Goal: Task Accomplishment & Management: Manage account settings

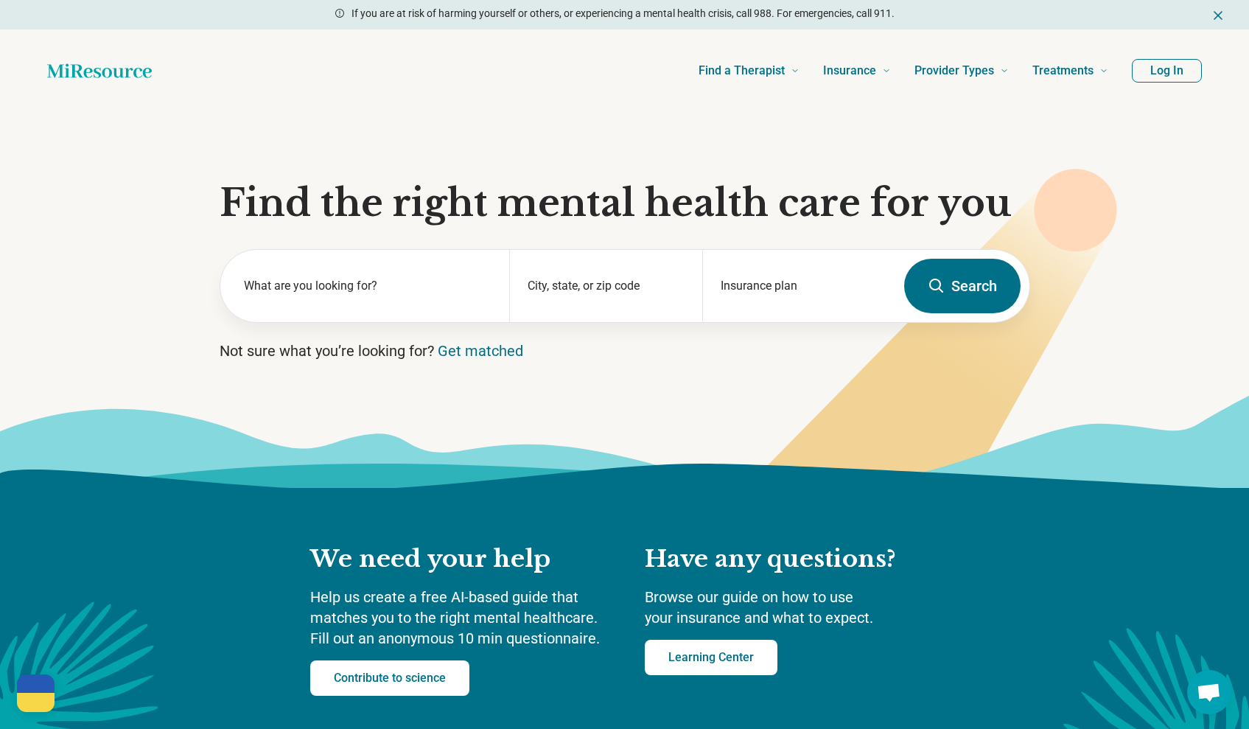
click at [1142, 67] on button "Log In" at bounding box center [1167, 71] width 70 height 24
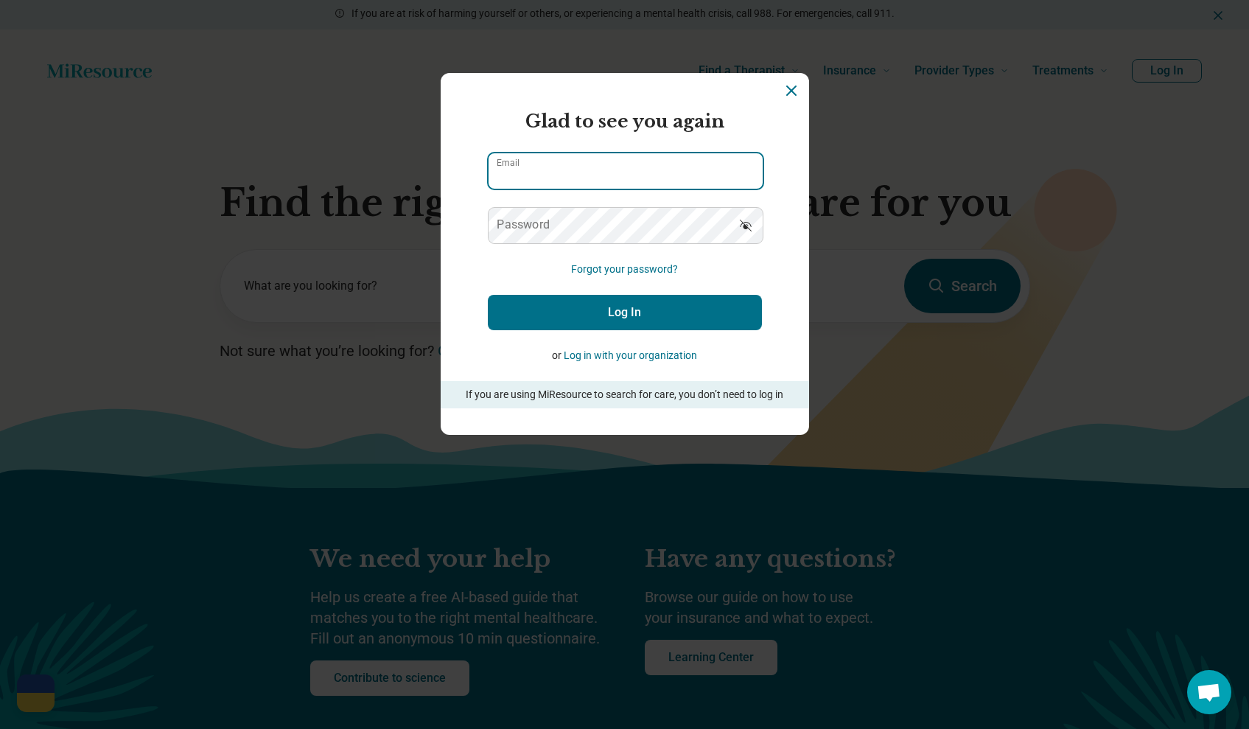
type input "**********"
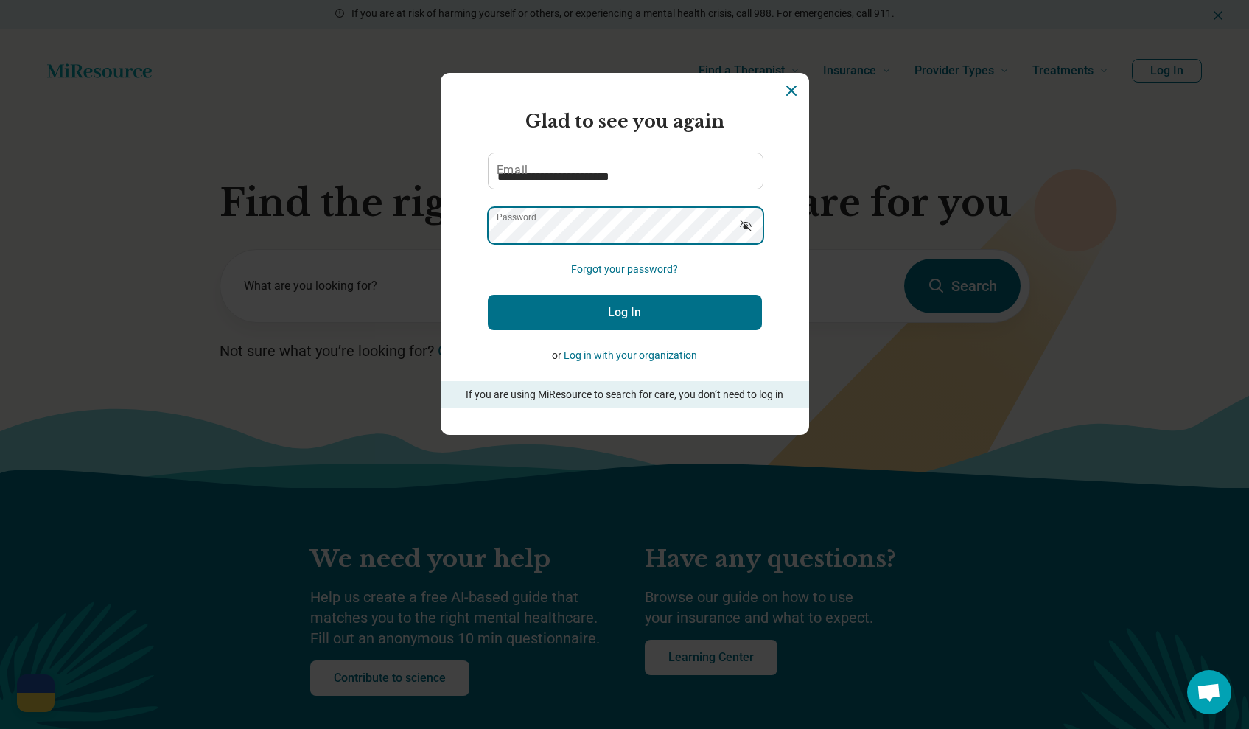
click at [624, 312] on button "Log In" at bounding box center [625, 312] width 274 height 35
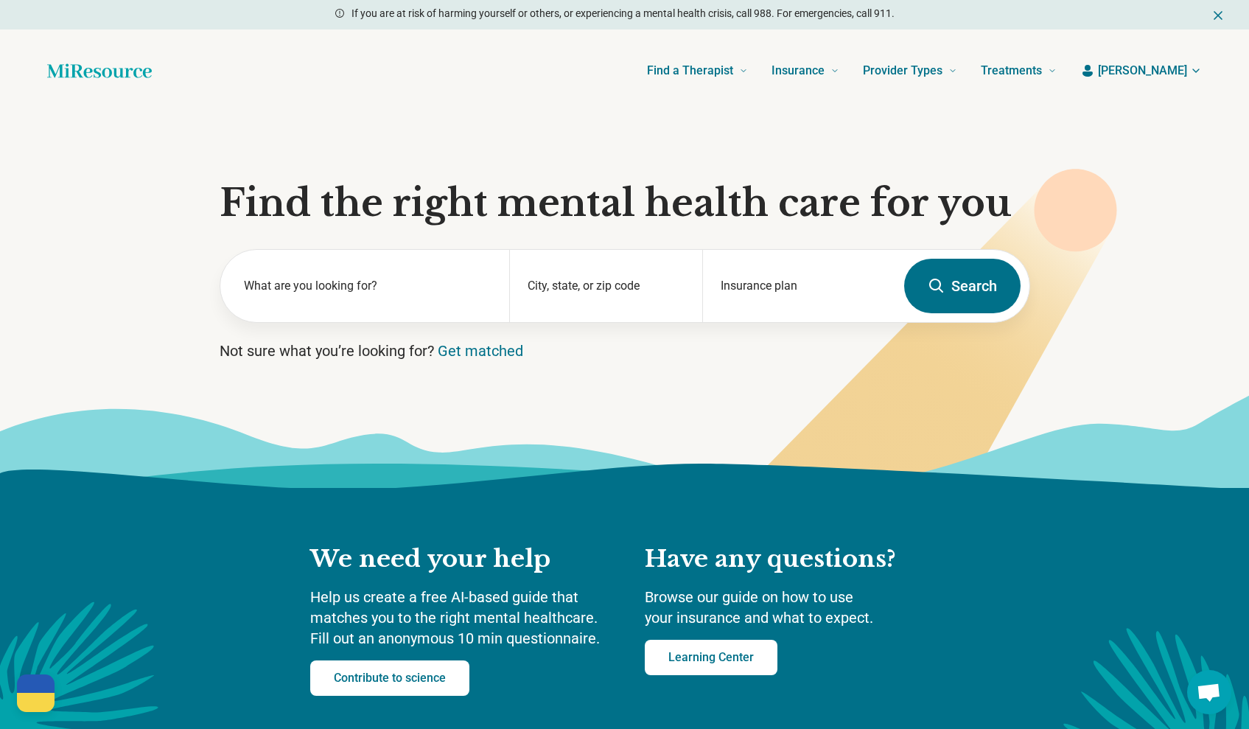
click at [1172, 73] on span "[PERSON_NAME]" at bounding box center [1142, 71] width 89 height 18
click at [1161, 111] on link "My dashboard" at bounding box center [1151, 114] width 99 height 38
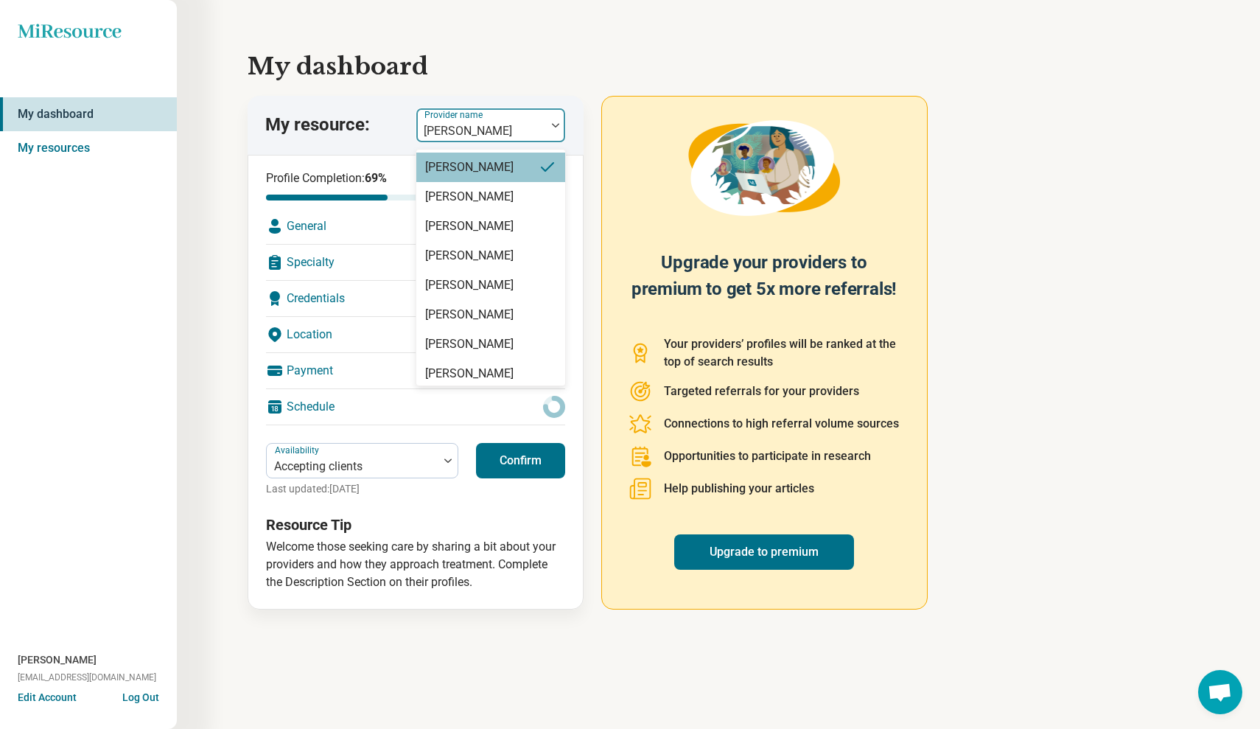
click at [553, 123] on img at bounding box center [555, 125] width 7 height 4
click at [514, 225] on div "[PERSON_NAME]" at bounding box center [469, 226] width 88 height 18
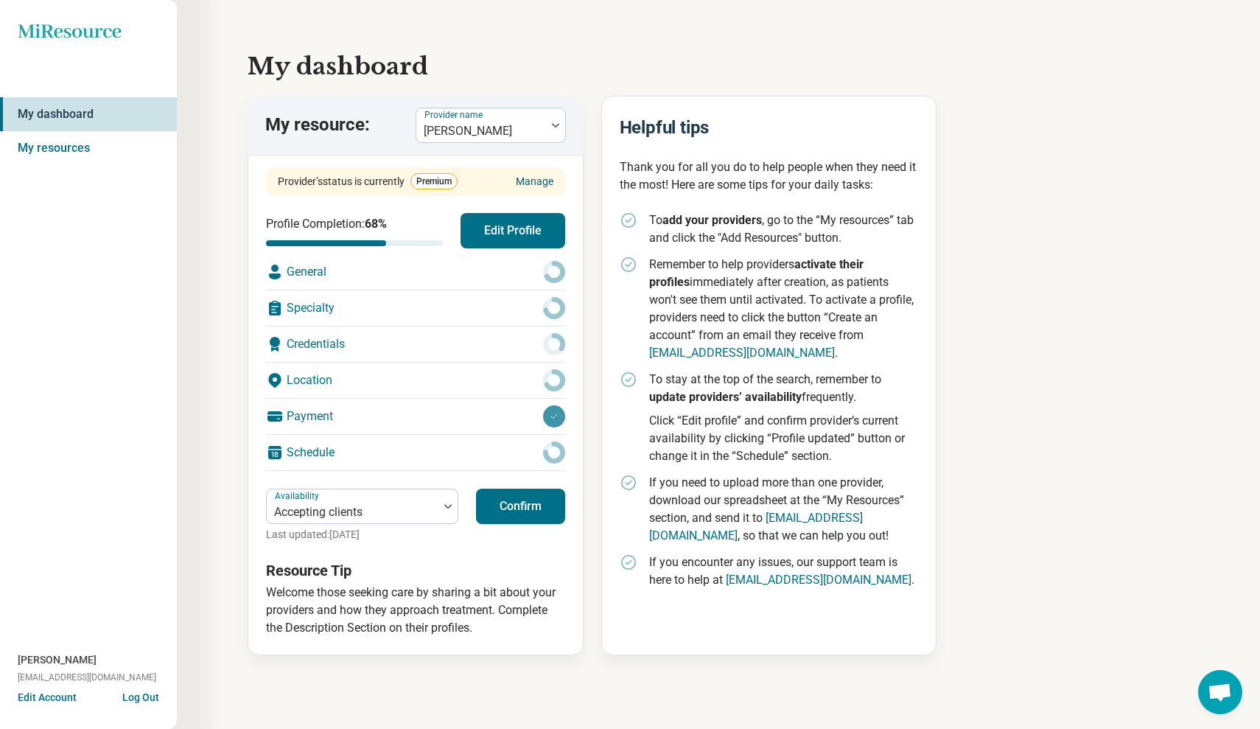
click at [540, 178] on link "Manage" at bounding box center [535, 181] width 38 height 15
click at [554, 122] on div at bounding box center [555, 125] width 19 height 34
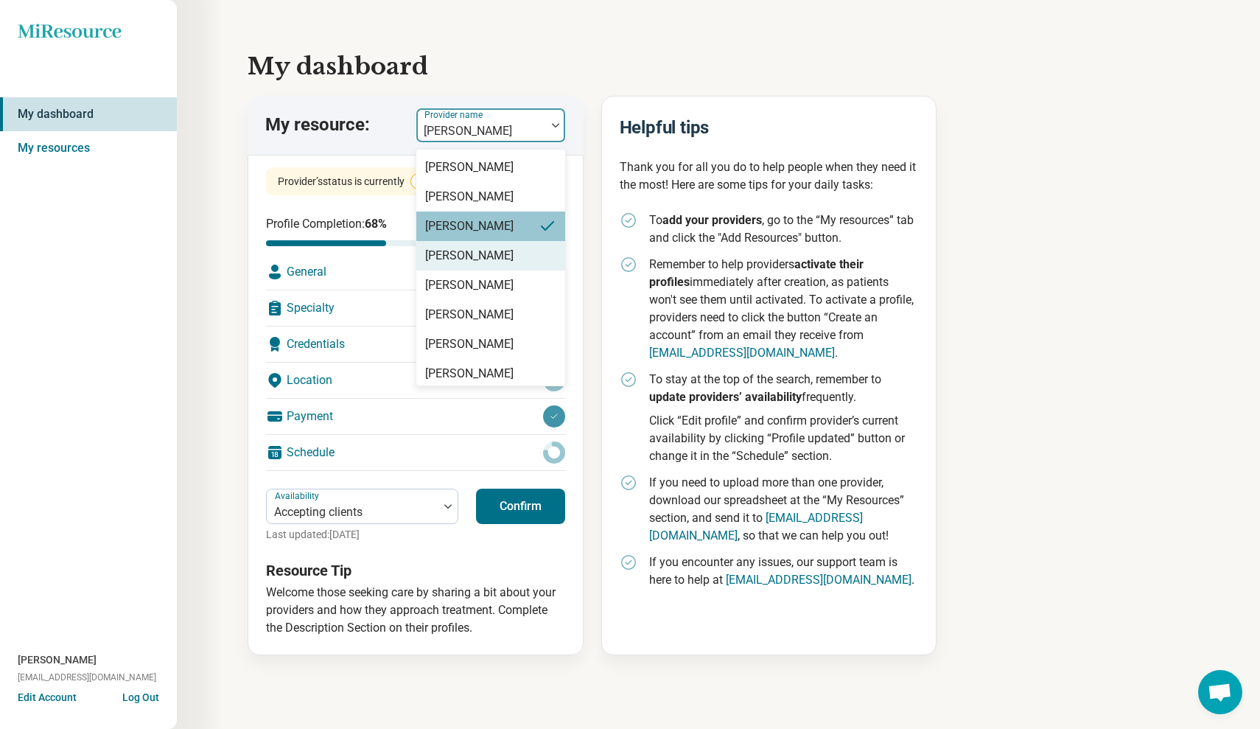
click at [519, 262] on div "[PERSON_NAME]" at bounding box center [490, 255] width 149 height 29
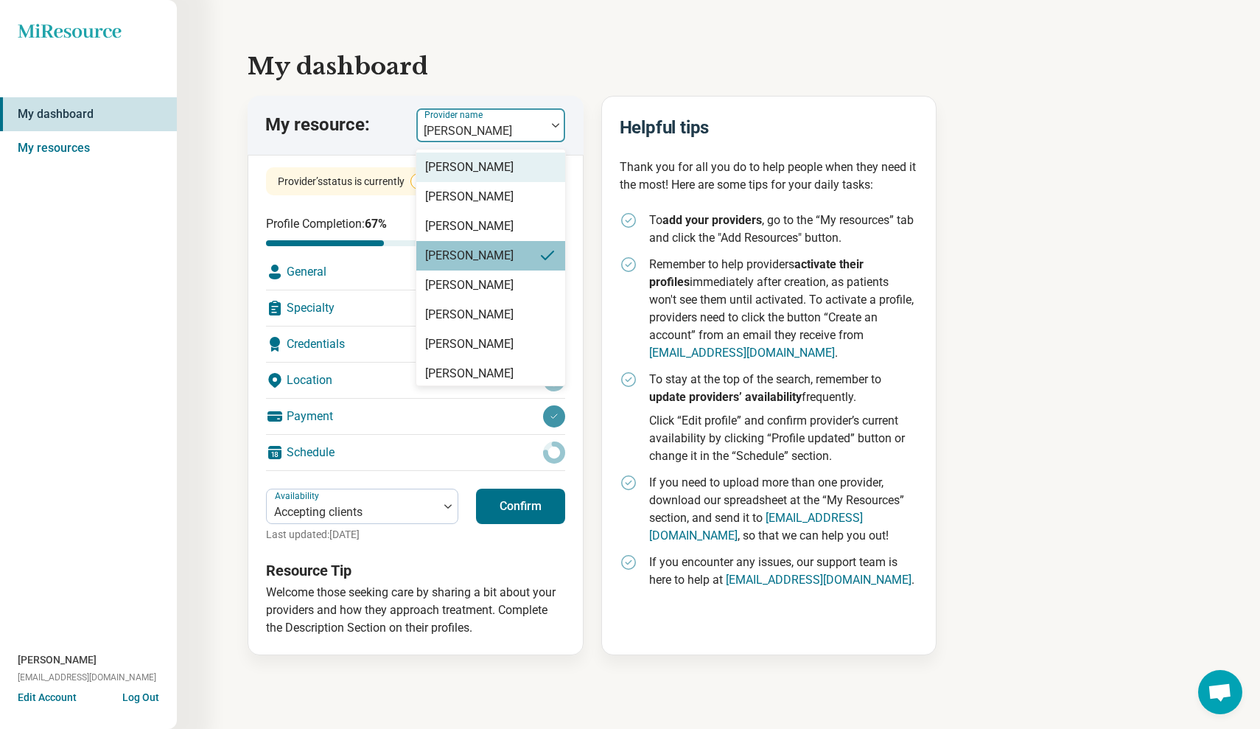
click at [545, 129] on div "[PERSON_NAME]" at bounding box center [481, 125] width 130 height 32
click at [513, 339] on div "[PERSON_NAME]" at bounding box center [490, 343] width 149 height 29
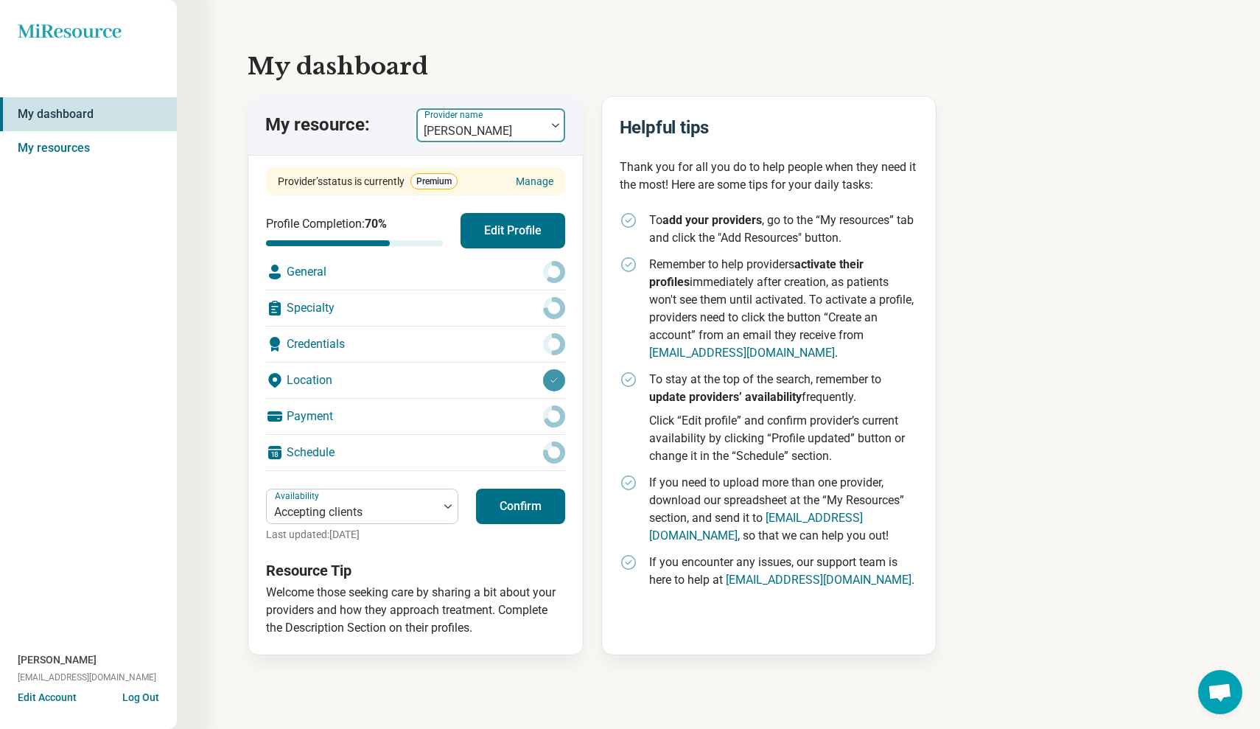
click at [559, 126] on img at bounding box center [555, 125] width 7 height 4
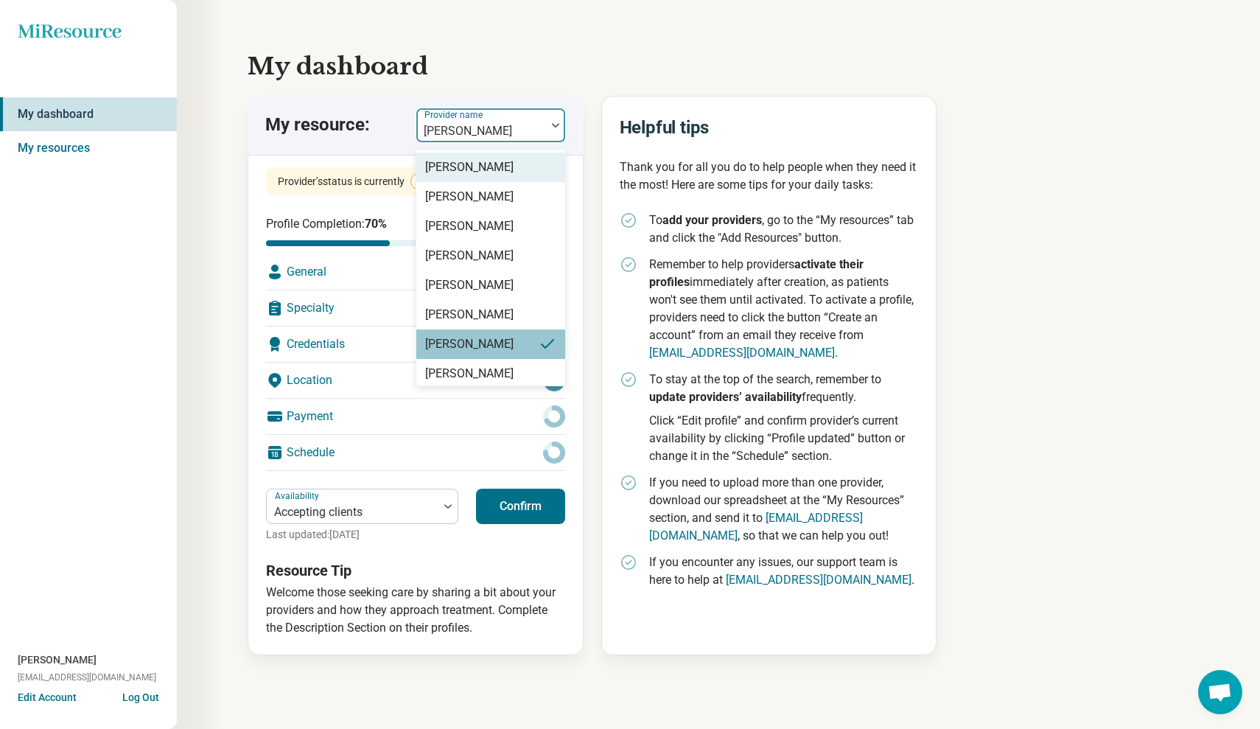
click at [564, 63] on h1 "My dashboard" at bounding box center [719, 66] width 942 height 35
